Goal: Task Accomplishment & Management: Manage account settings

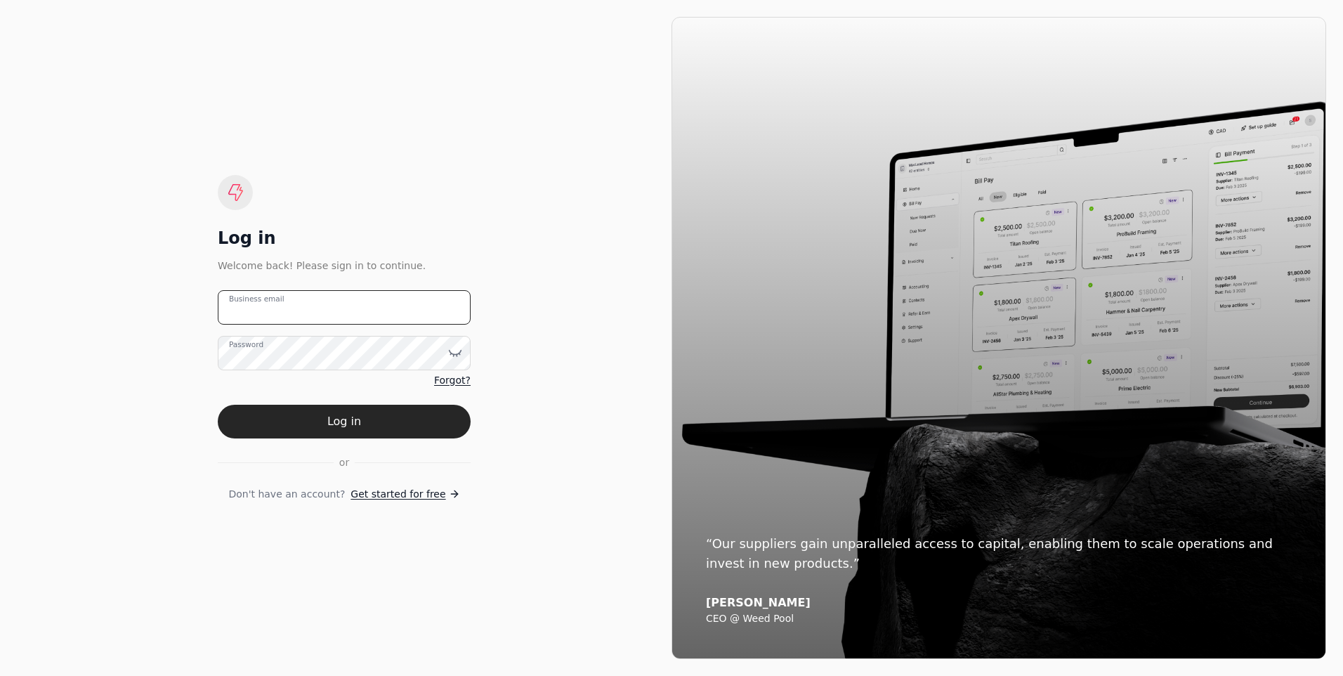
click at [365, 302] on email "Business email" at bounding box center [344, 307] width 253 height 34
type email "[PERSON_NAME][EMAIL_ADDRESS][DOMAIN_NAME]"
click at [218, 405] on button "Log in" at bounding box center [344, 422] width 253 height 34
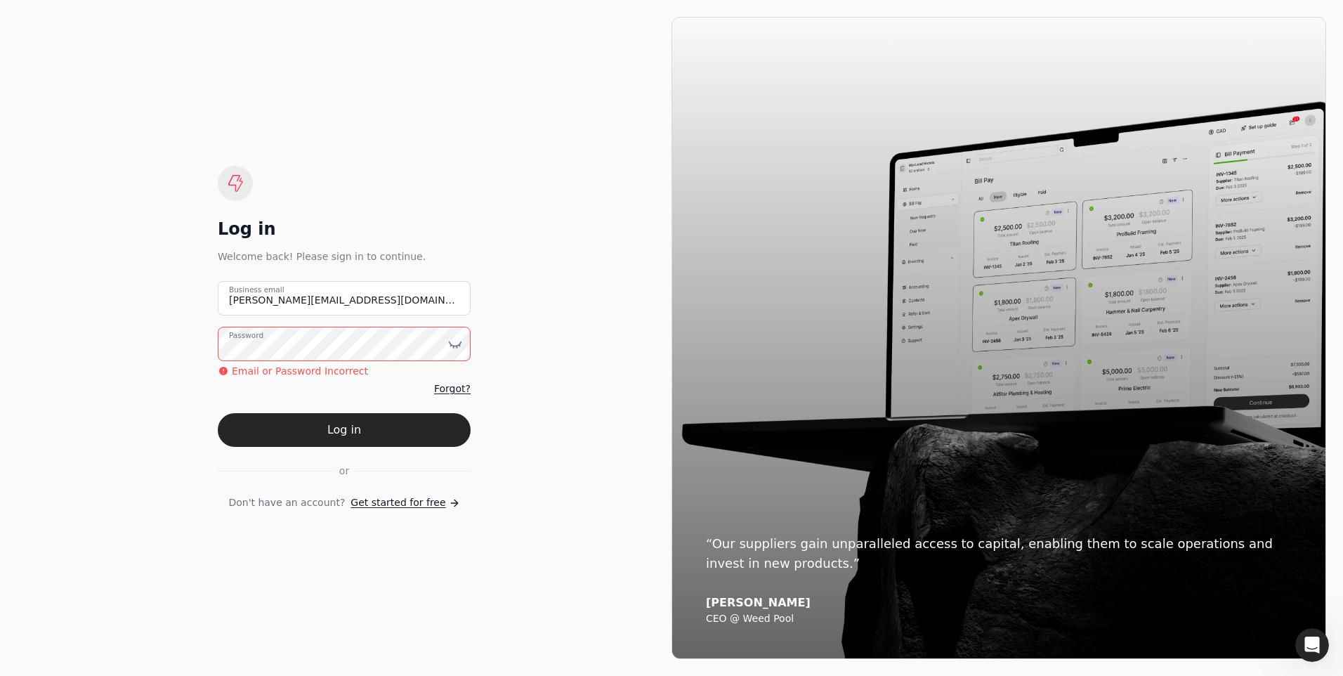
click at [218, 413] on button "Log in" at bounding box center [344, 430] width 253 height 34
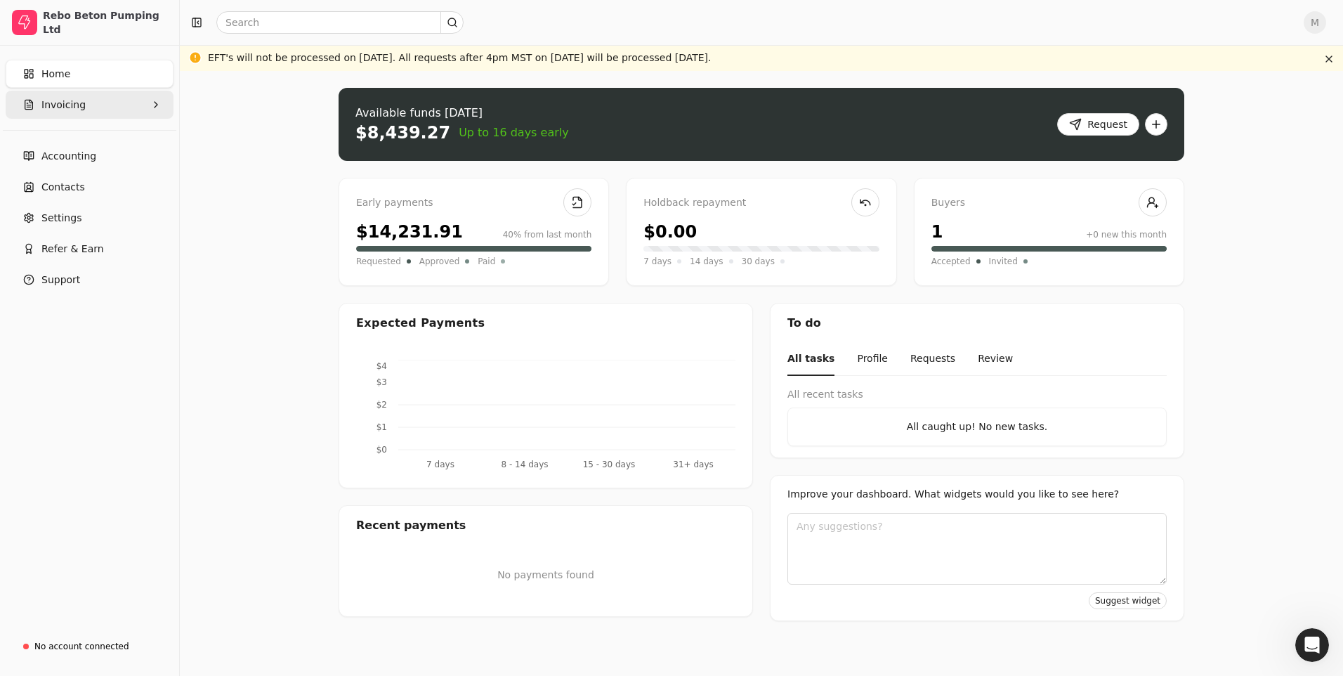
click at [70, 101] on span "Invoicing" at bounding box center [63, 105] width 44 height 15
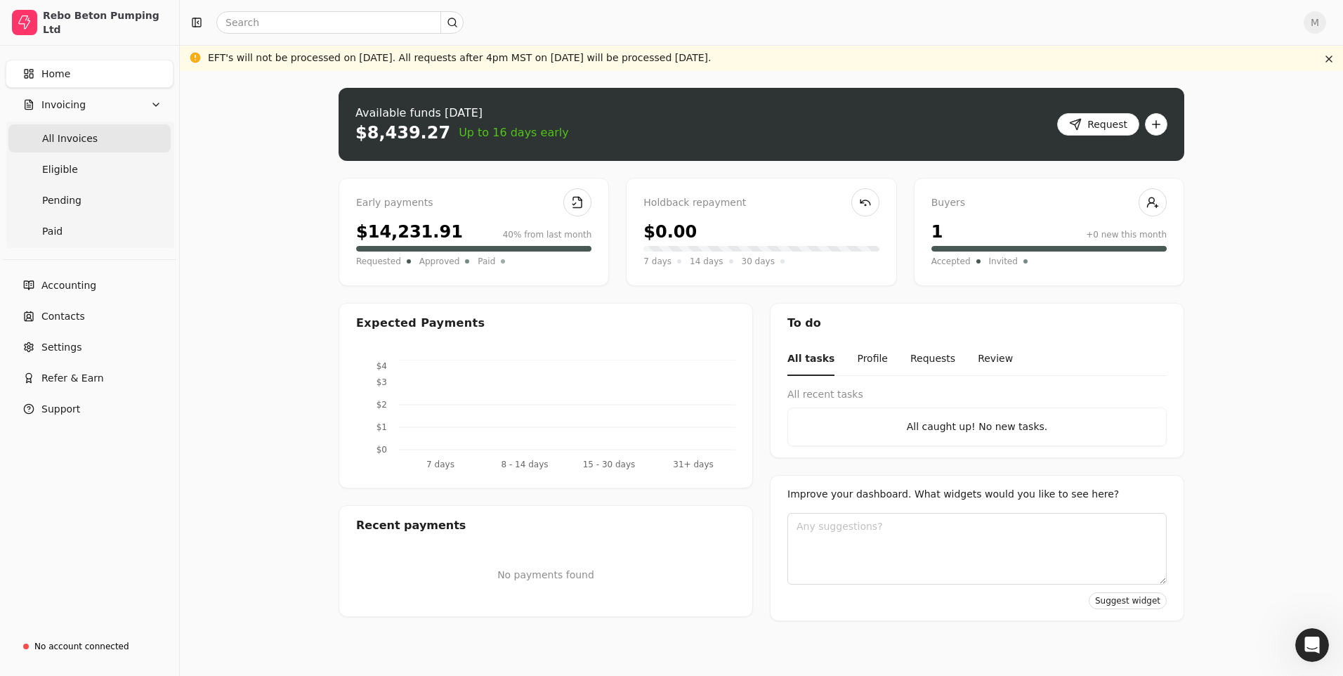
click at [78, 141] on span "All Invoices" at bounding box center [70, 138] width 56 height 15
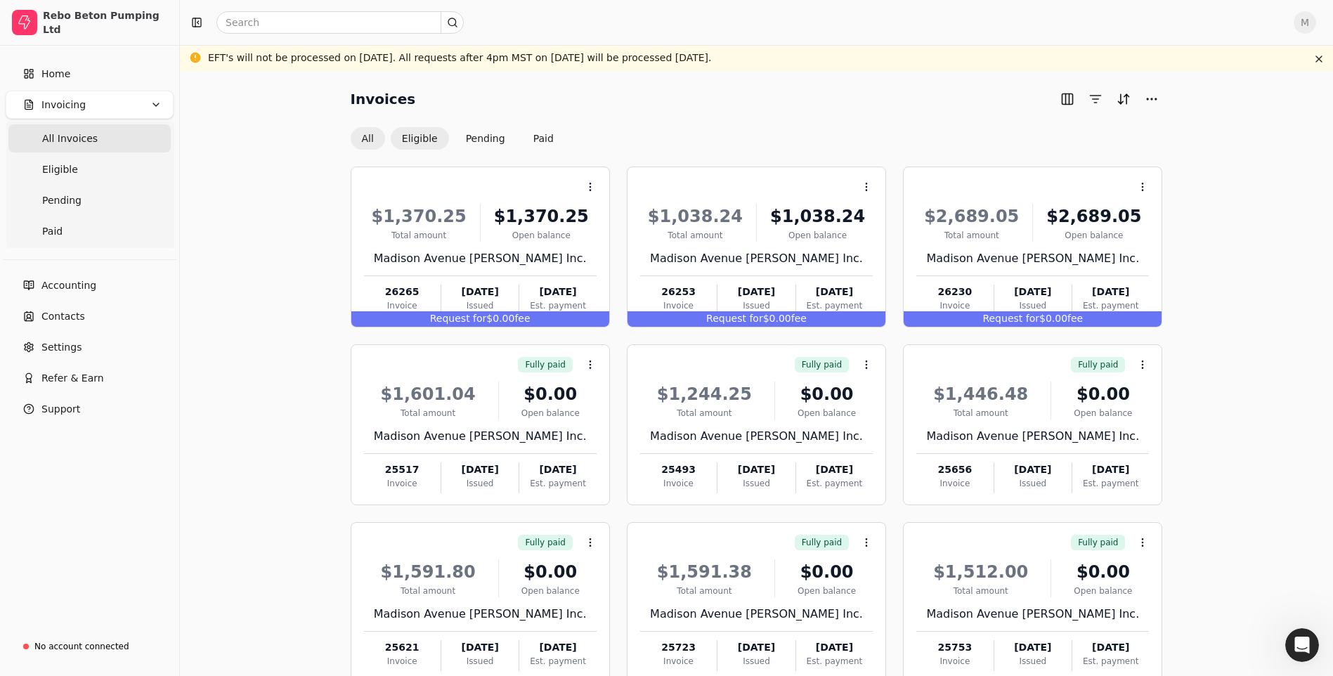
click at [424, 138] on button "Eligible" at bounding box center [420, 138] width 58 height 22
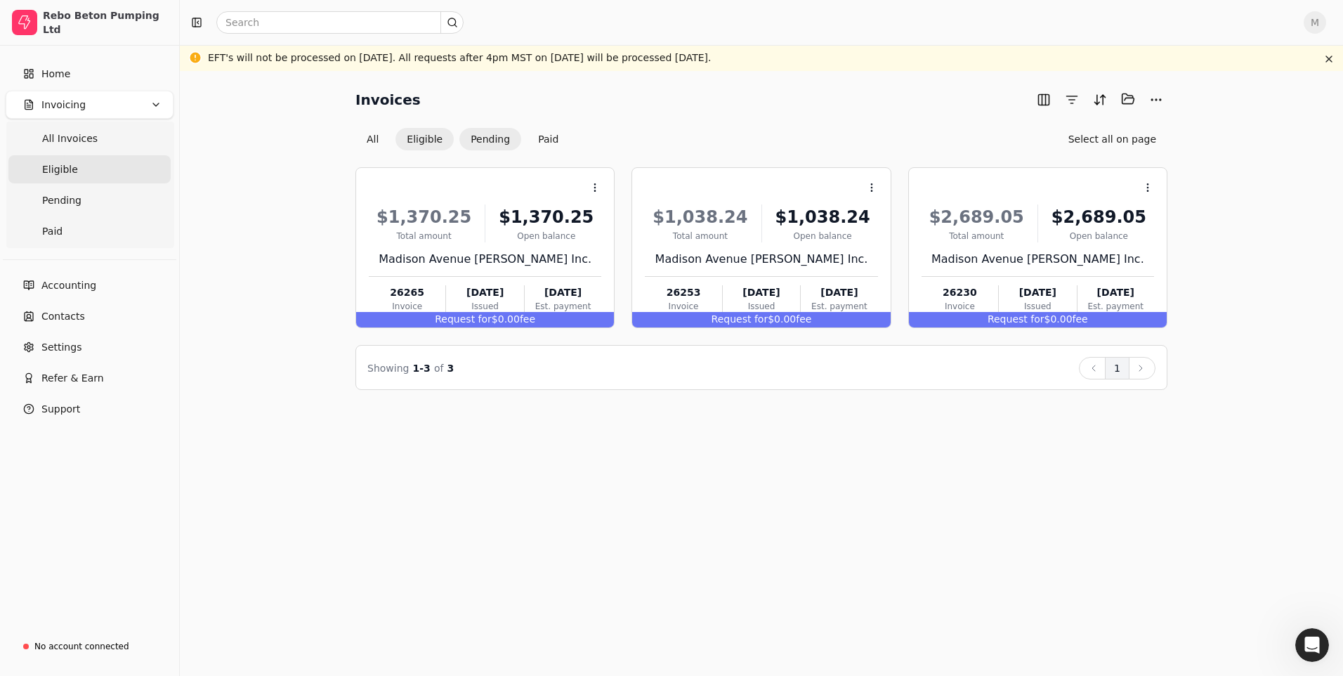
click at [495, 136] on button "Pending" at bounding box center [490, 139] width 62 height 22
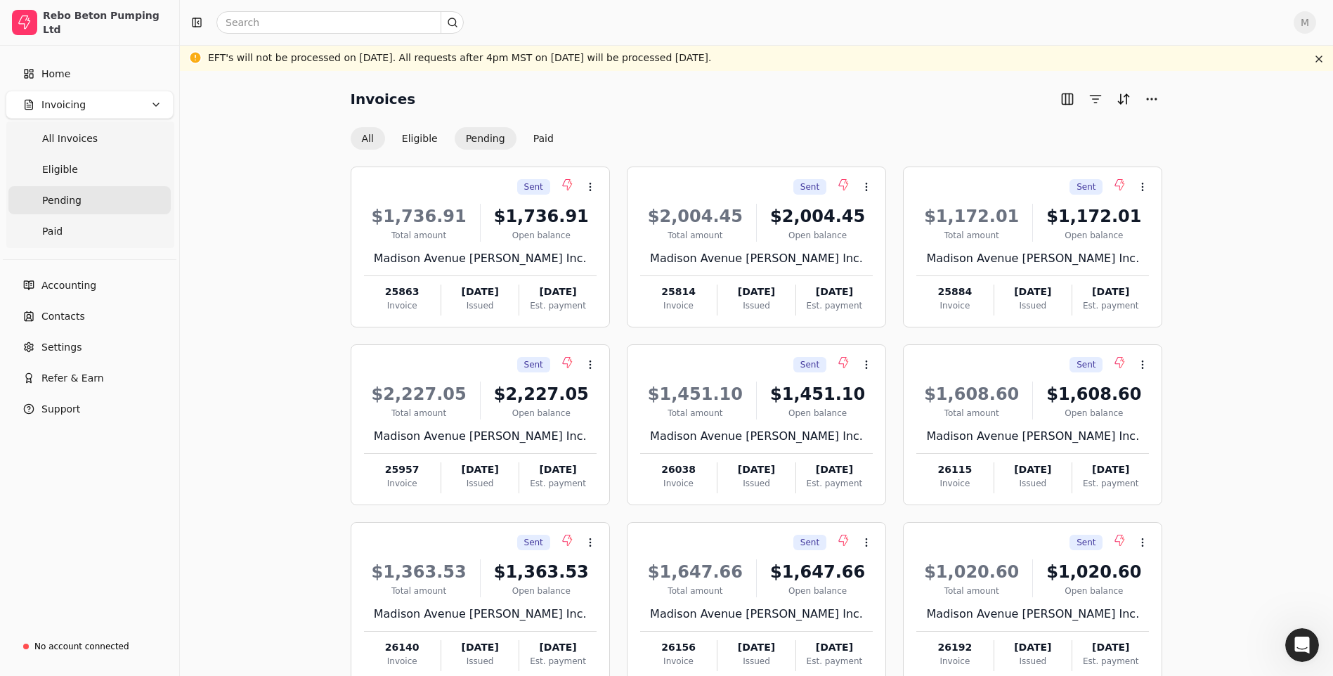
click at [369, 139] on button "All" at bounding box center [368, 138] width 34 height 22
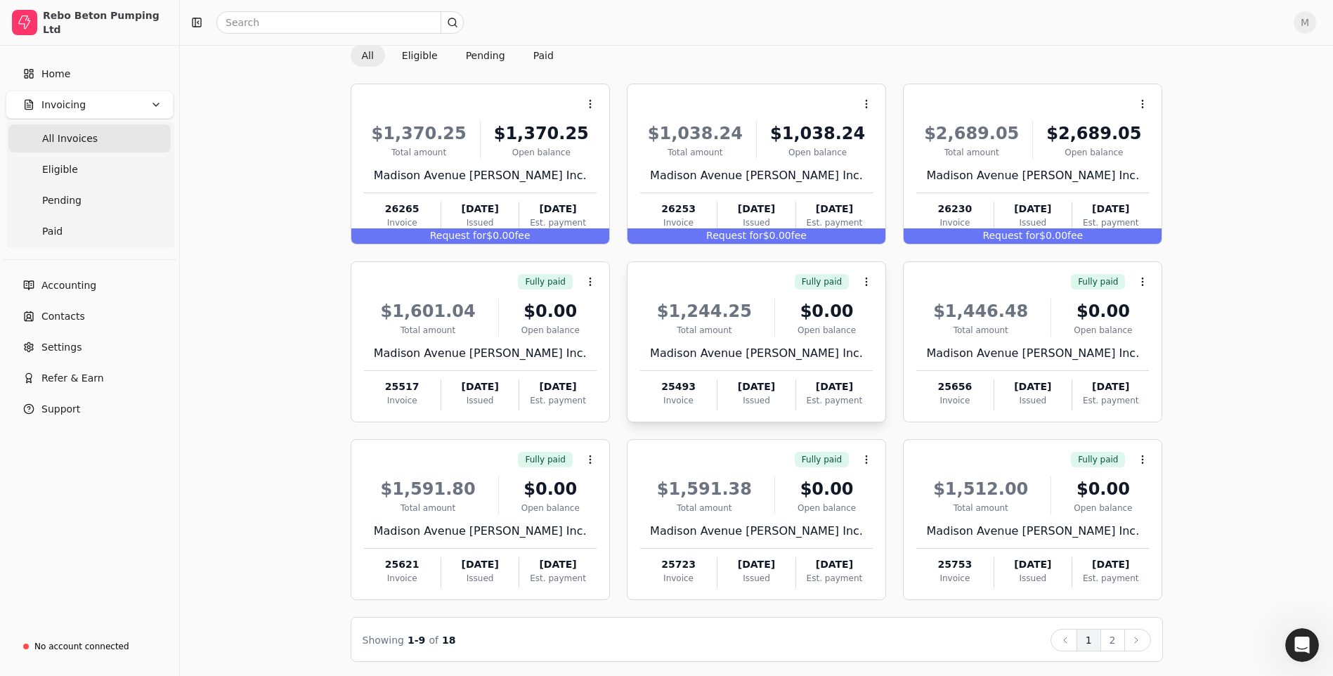
scroll to position [86, 0]
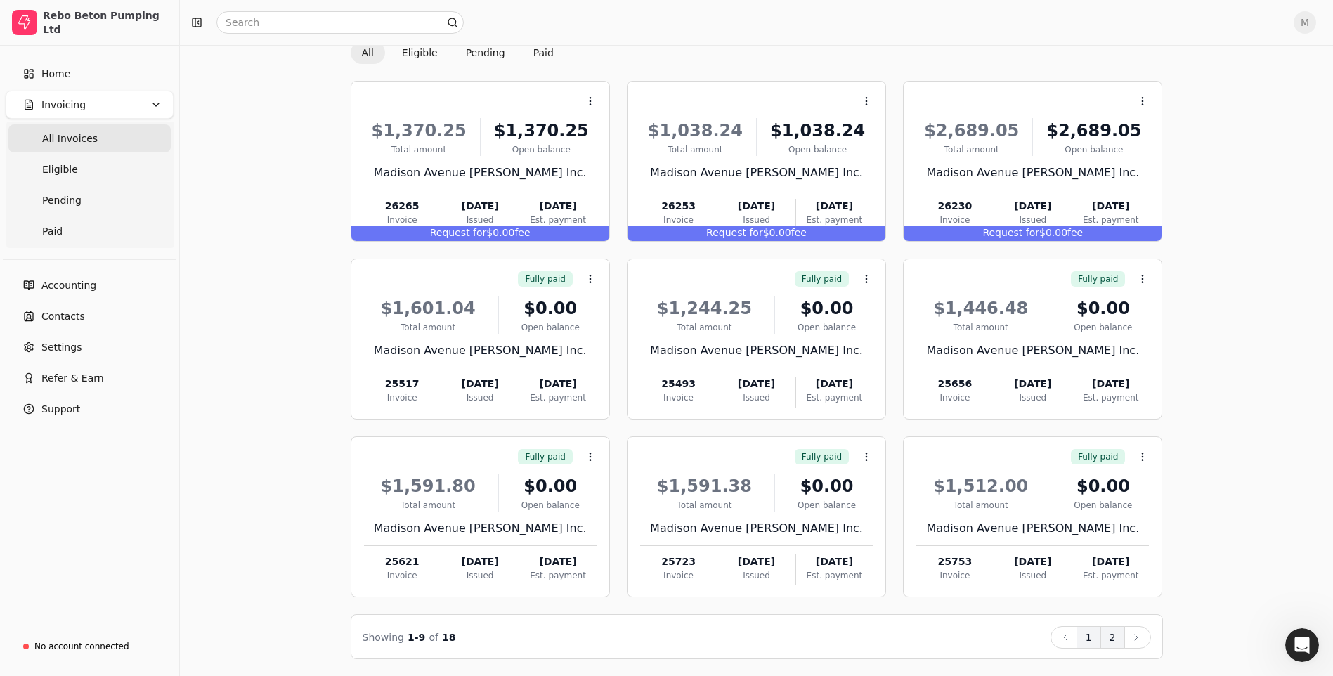
click at [1110, 641] on button "2" at bounding box center [1112, 637] width 25 height 22
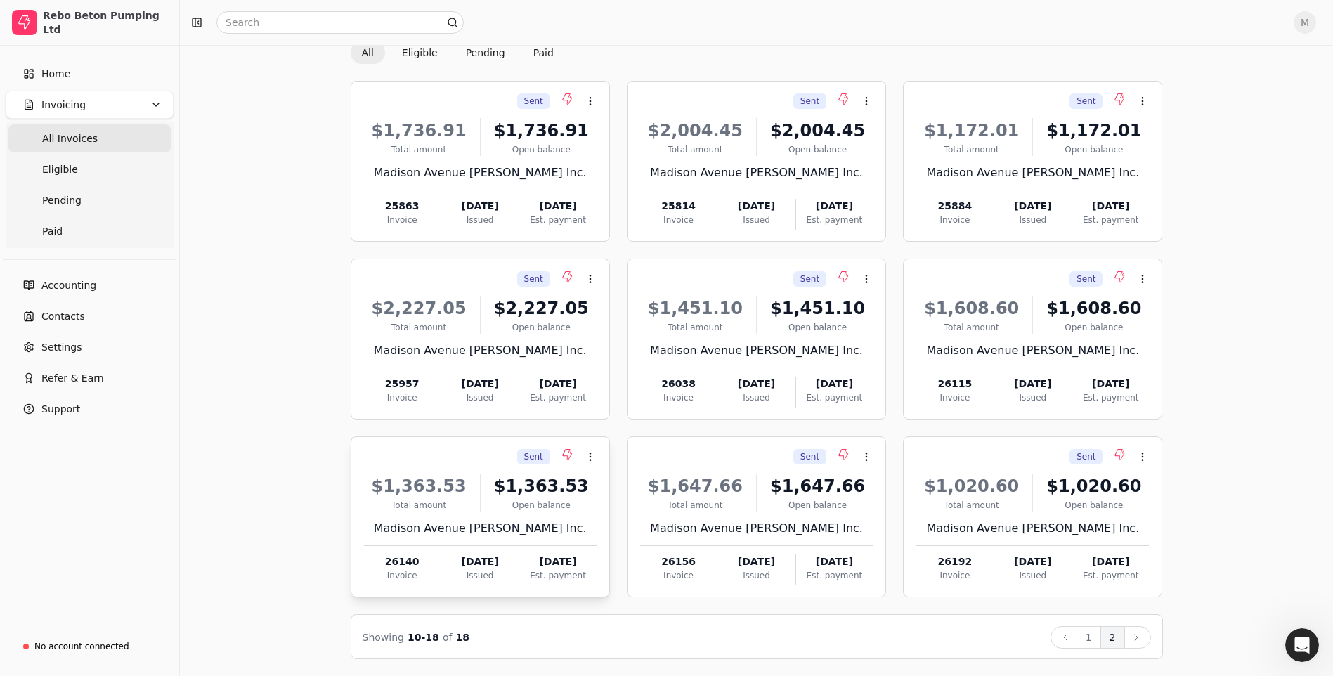
click at [530, 456] on span "Sent" at bounding box center [533, 456] width 19 height 13
click at [618, 493] on span "Open" at bounding box center [612, 491] width 26 height 15
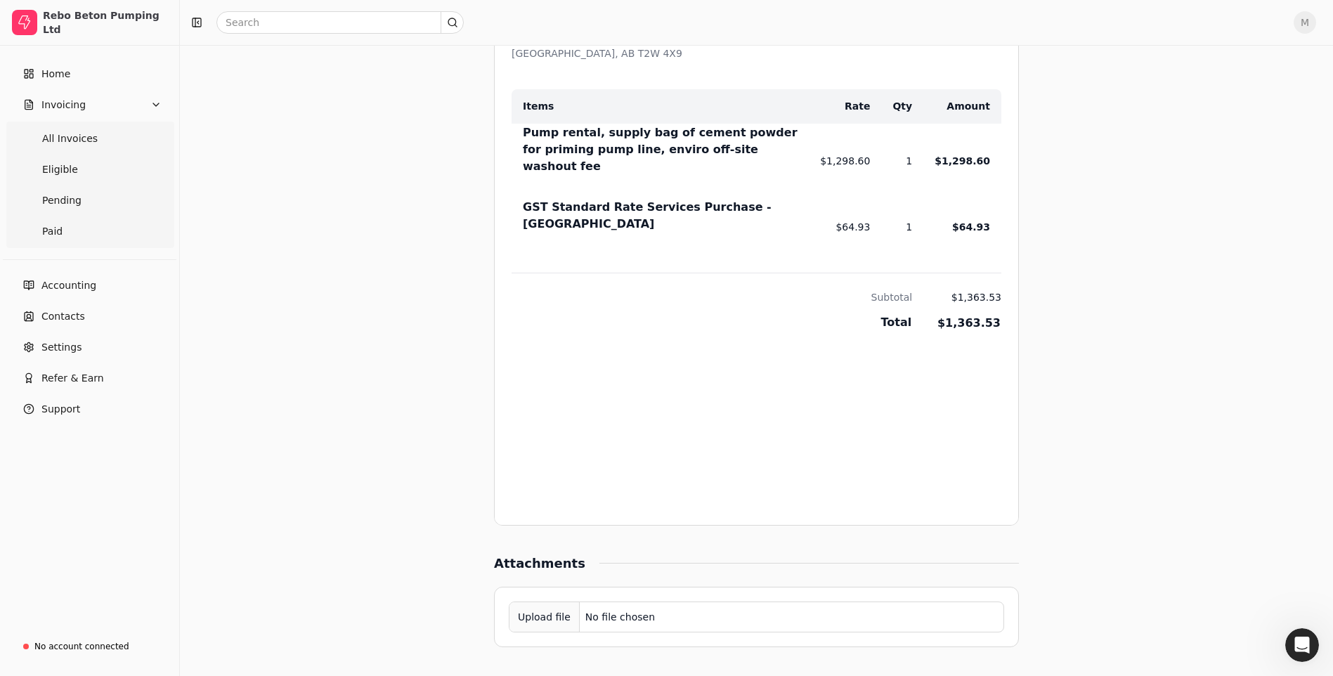
scroll to position [903, 0]
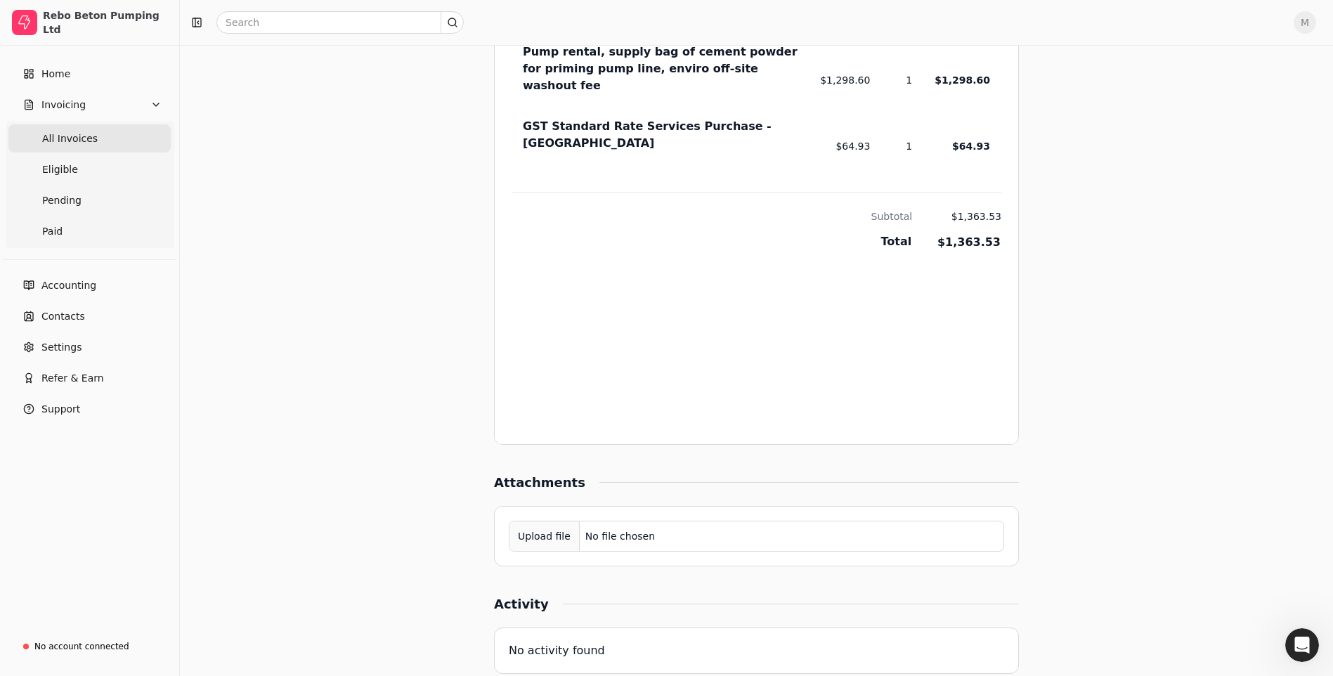
click at [79, 139] on span "All Invoices" at bounding box center [70, 138] width 56 height 15
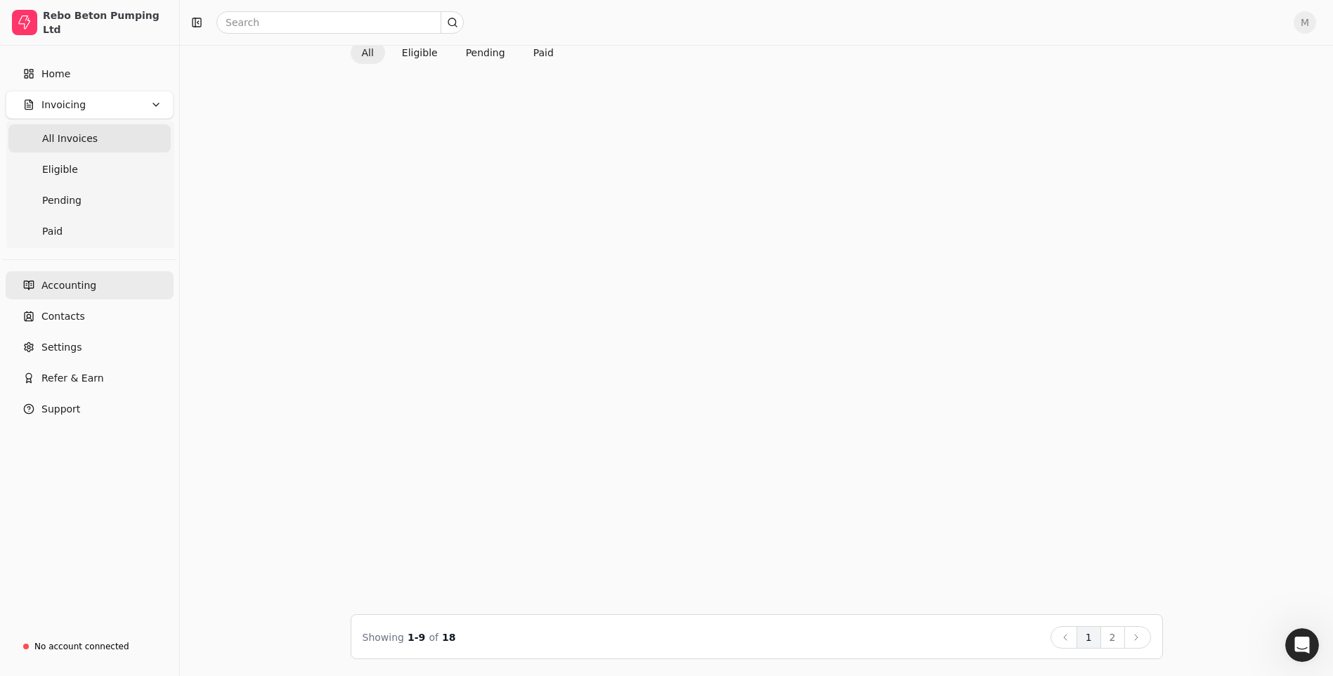
scroll to position [86, 0]
click at [73, 290] on span "Accounting" at bounding box center [68, 285] width 55 height 15
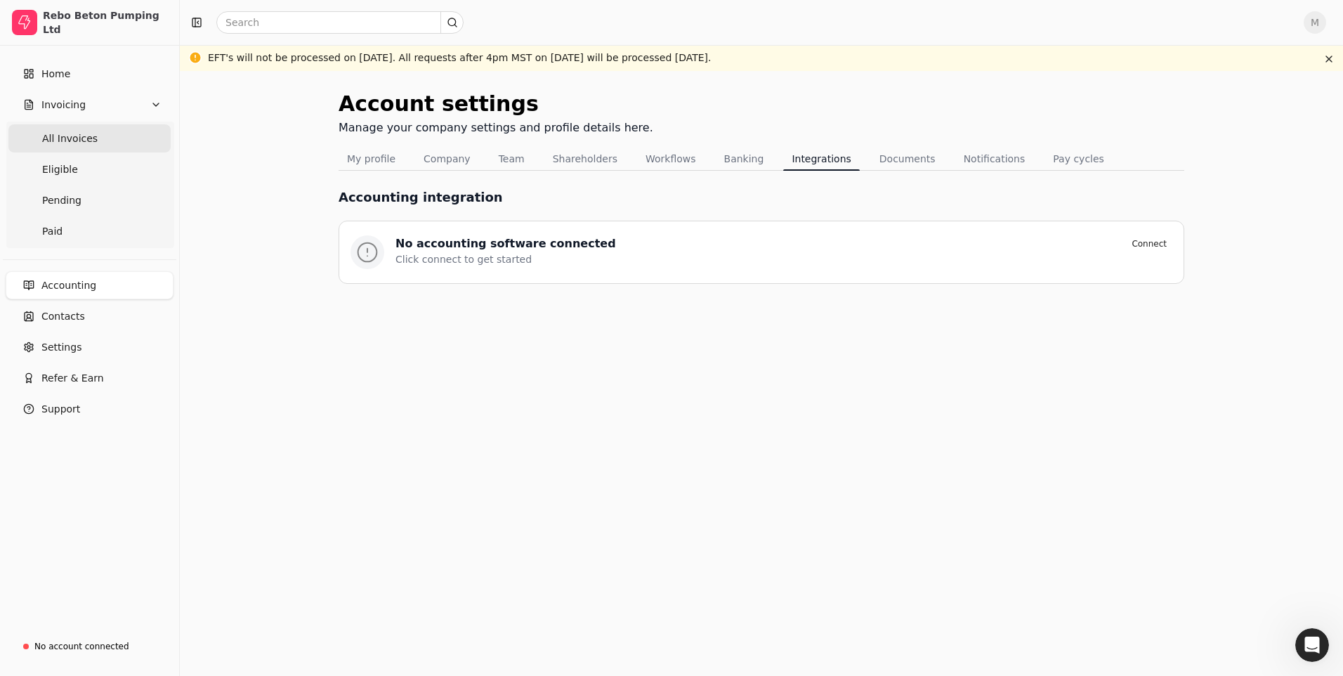
click at [67, 141] on span "All Invoices" at bounding box center [70, 138] width 56 height 15
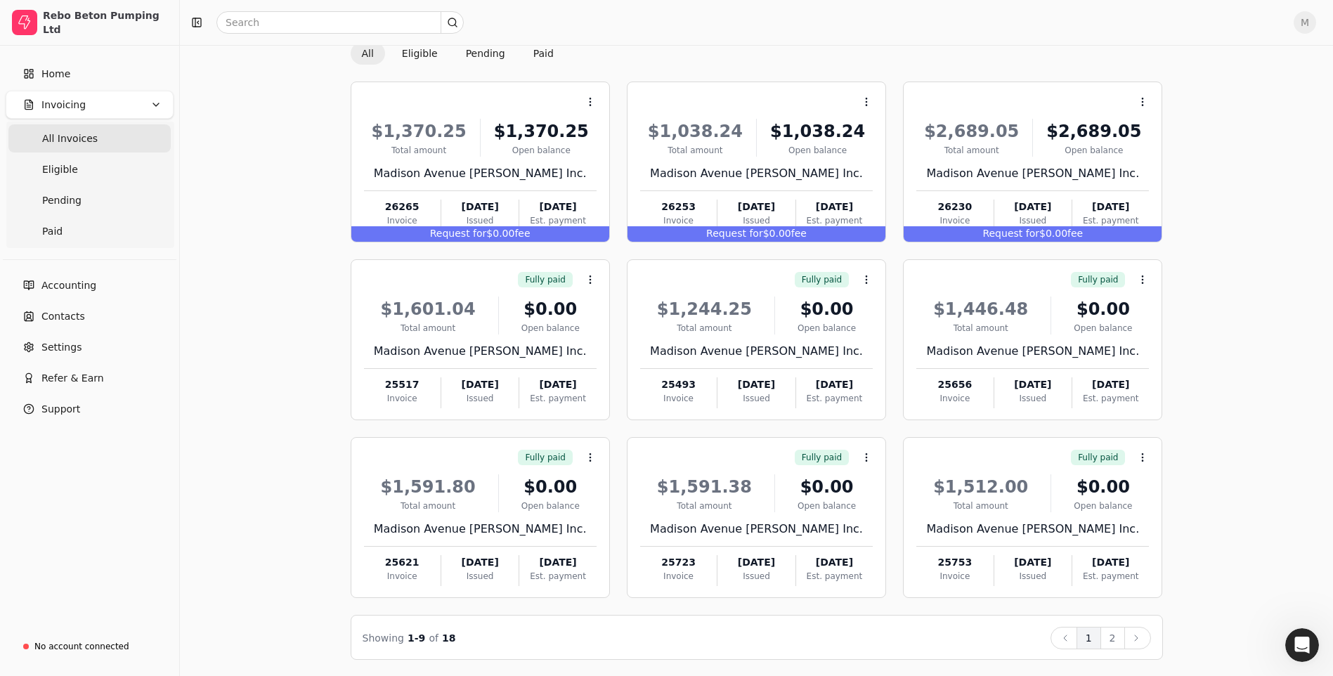
scroll to position [86, 0]
click at [1121, 641] on button "2" at bounding box center [1112, 637] width 25 height 22
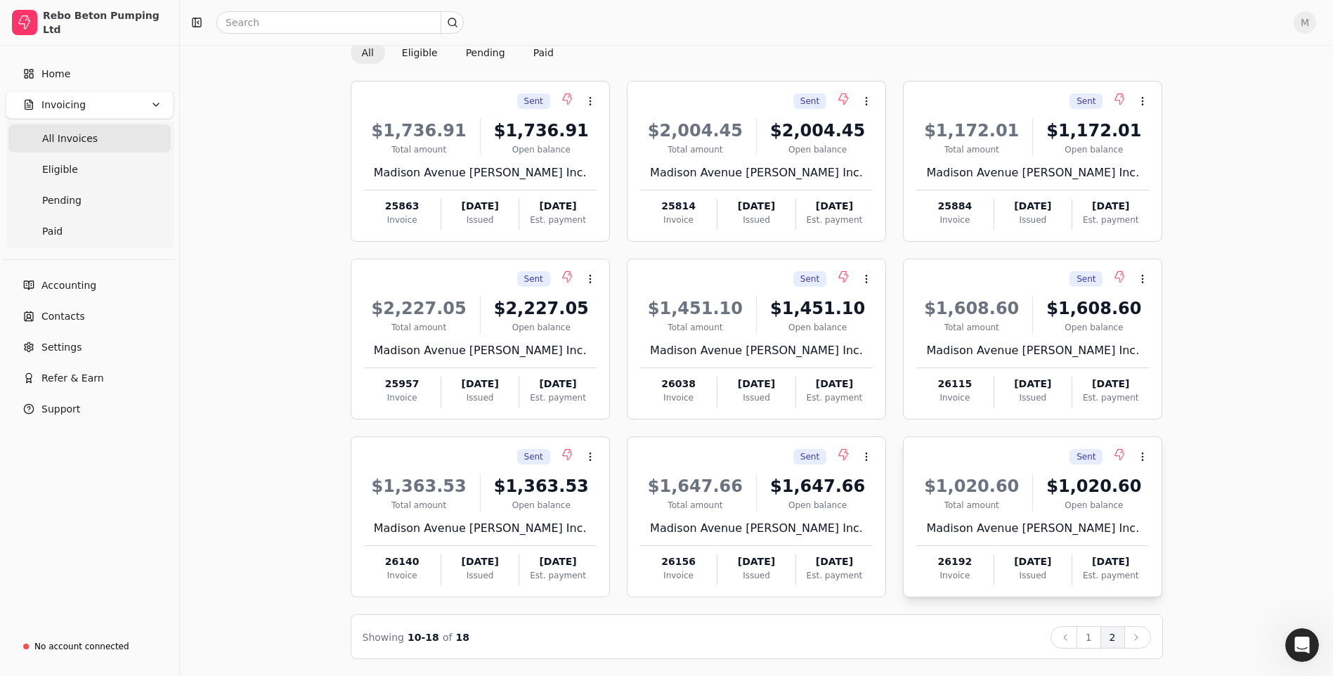
click at [1088, 456] on span "Sent" at bounding box center [1085, 456] width 19 height 13
click at [1140, 457] on icon at bounding box center [1142, 456] width 11 height 11
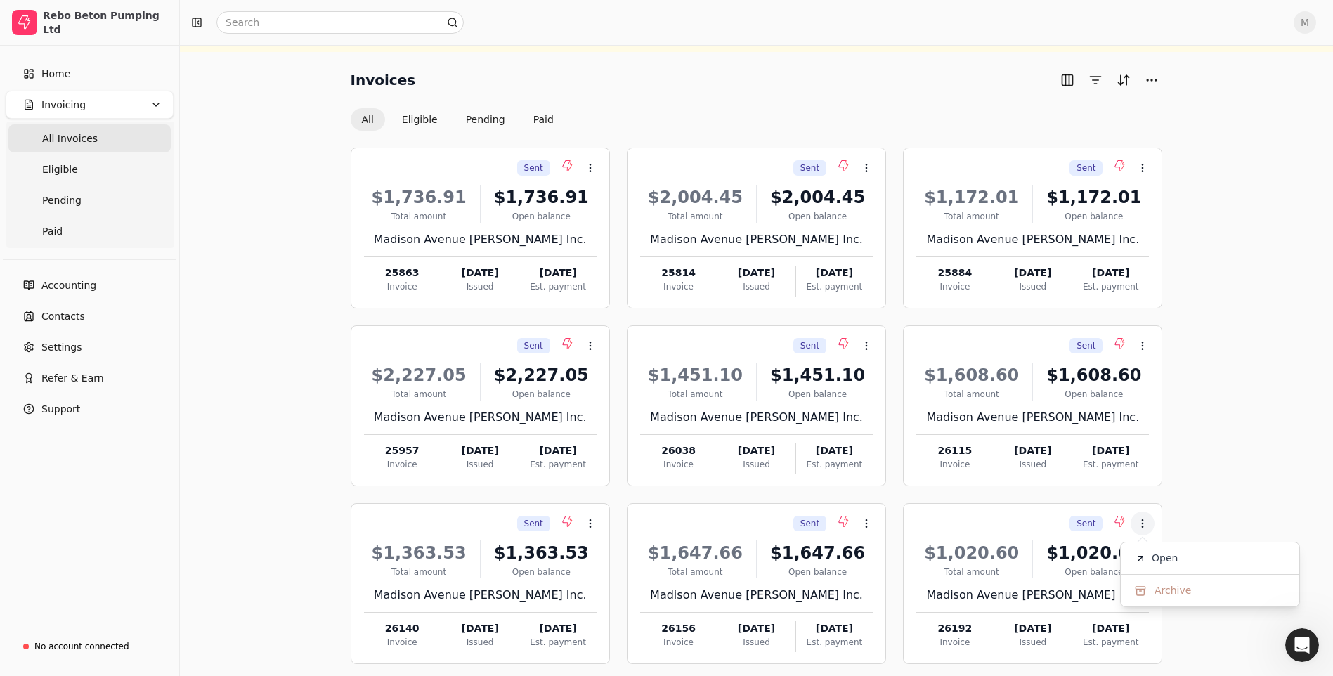
scroll to position [35, 0]
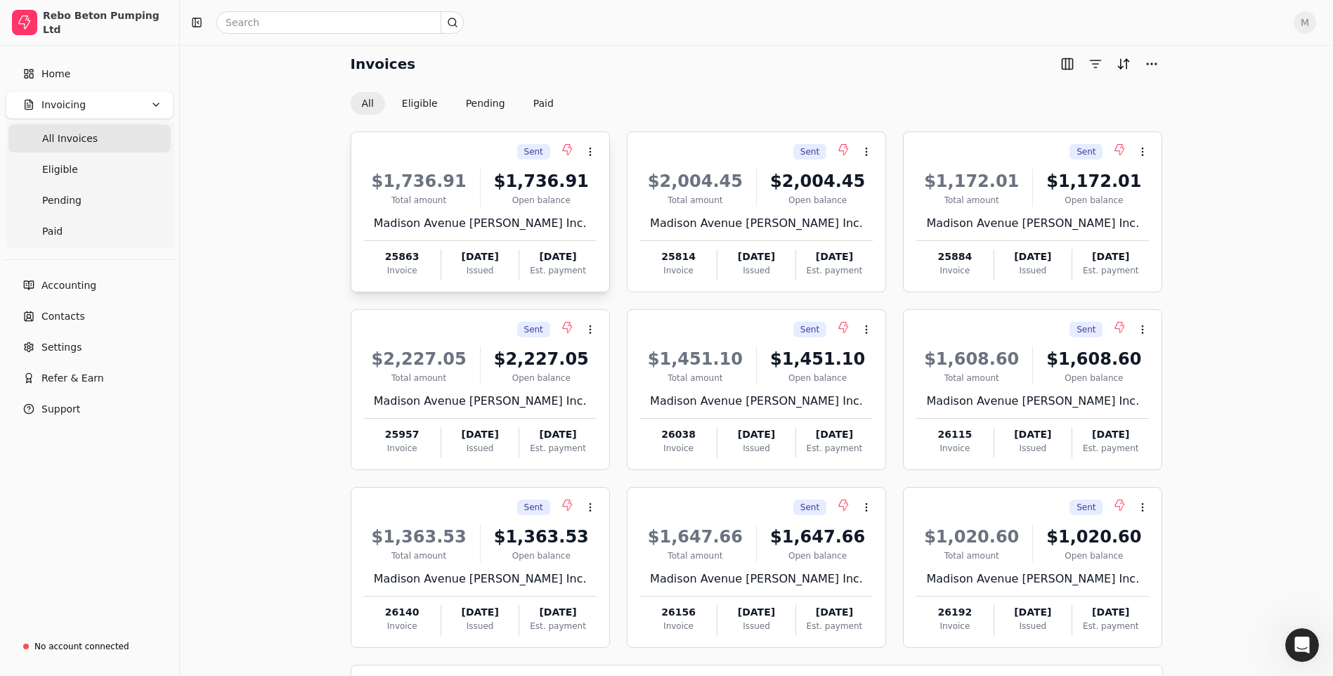
click at [559, 171] on div "$1,736.91" at bounding box center [541, 181] width 110 height 25
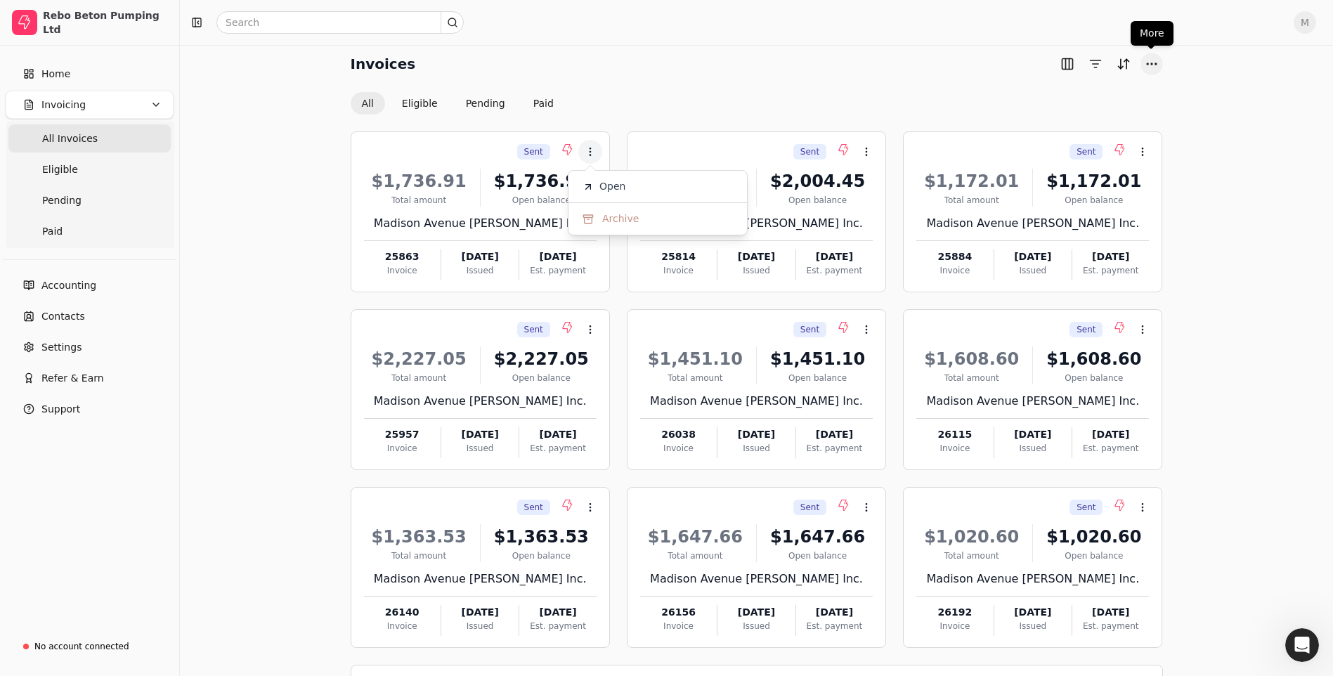
click at [1146, 67] on button "More" at bounding box center [1151, 64] width 22 height 22
click at [1224, 152] on div "Invoices All Eligible Pending Paid Sent Context Menu Button $1,736.91 Total amo…" at bounding box center [756, 381] width 1119 height 657
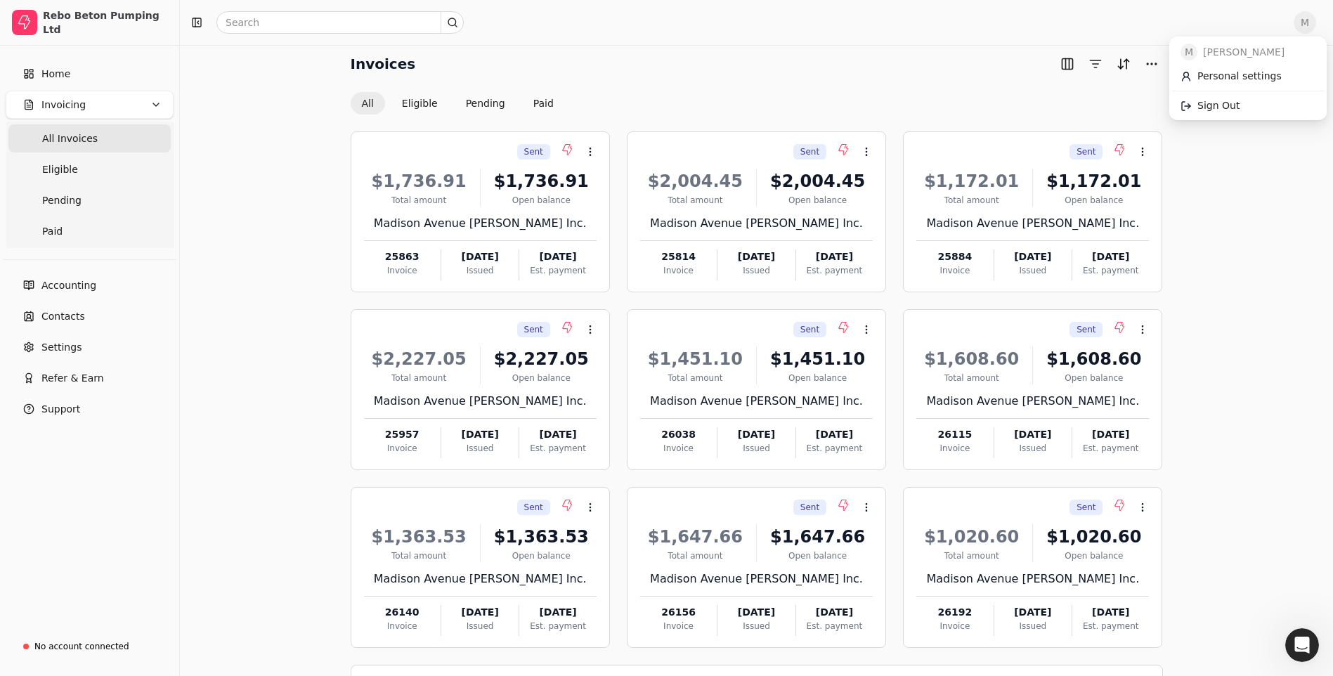
click at [1316, 20] on span "M" at bounding box center [1304, 22] width 22 height 22
click at [1229, 108] on span "Sign Out" at bounding box center [1218, 105] width 42 height 15
